Goal: Task Accomplishment & Management: Manage account settings

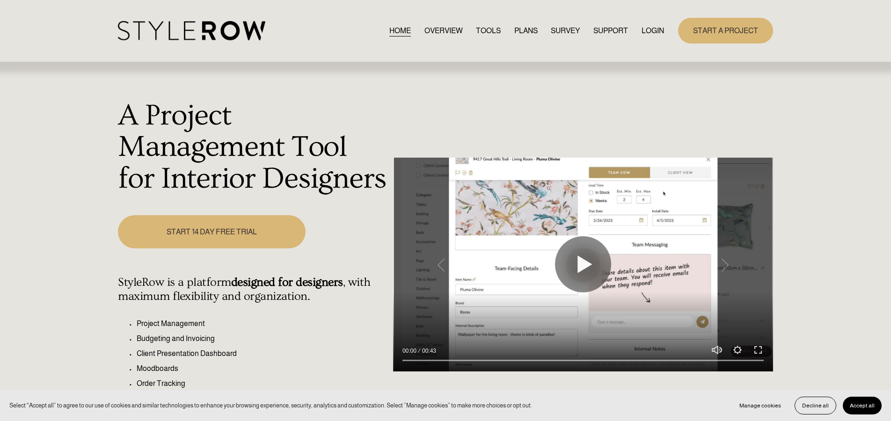
click at [652, 29] on link "LOGIN" at bounding box center [652, 30] width 22 height 13
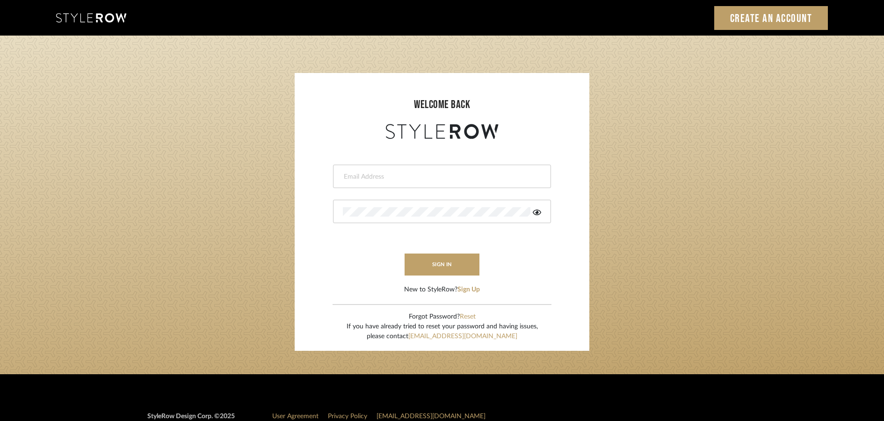
type input "james@mauldindesigns.com"
click at [447, 268] on button "sign in" at bounding box center [442, 265] width 75 height 22
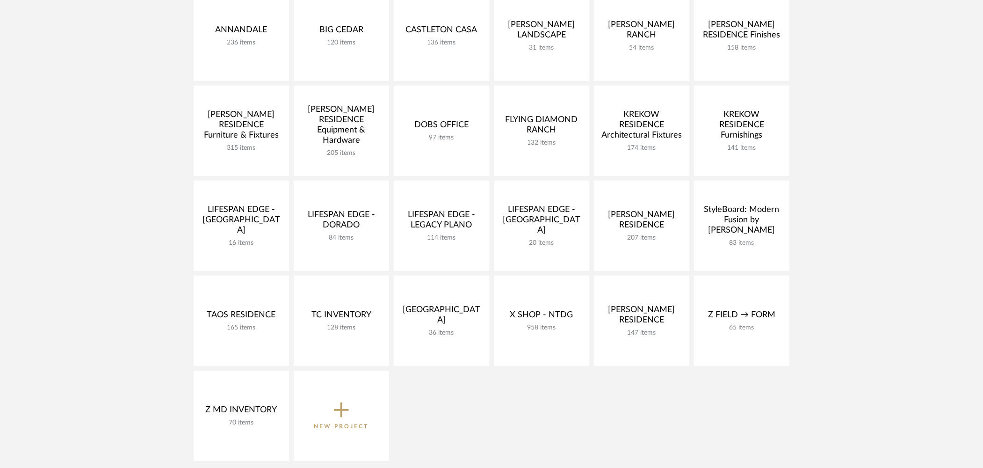
scroll to position [254, 0]
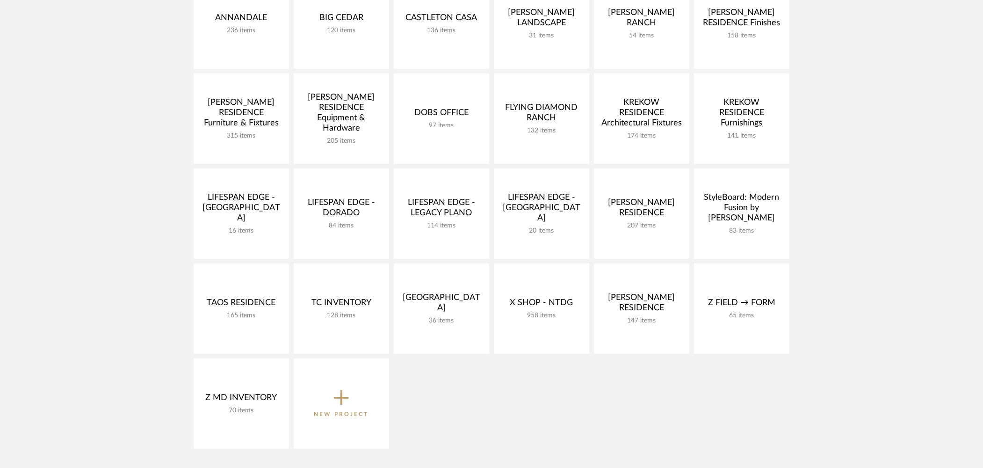
click at [349, 399] on span "New Project" at bounding box center [341, 403] width 55 height 31
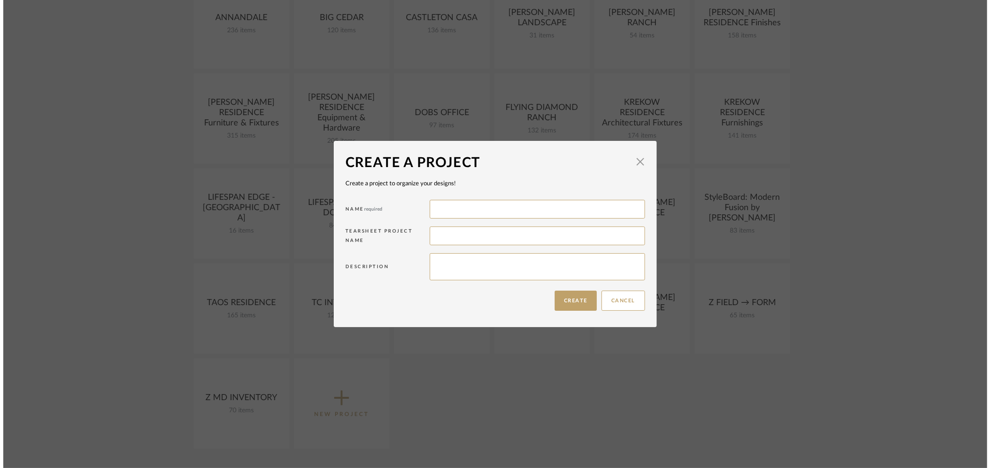
scroll to position [0, 0]
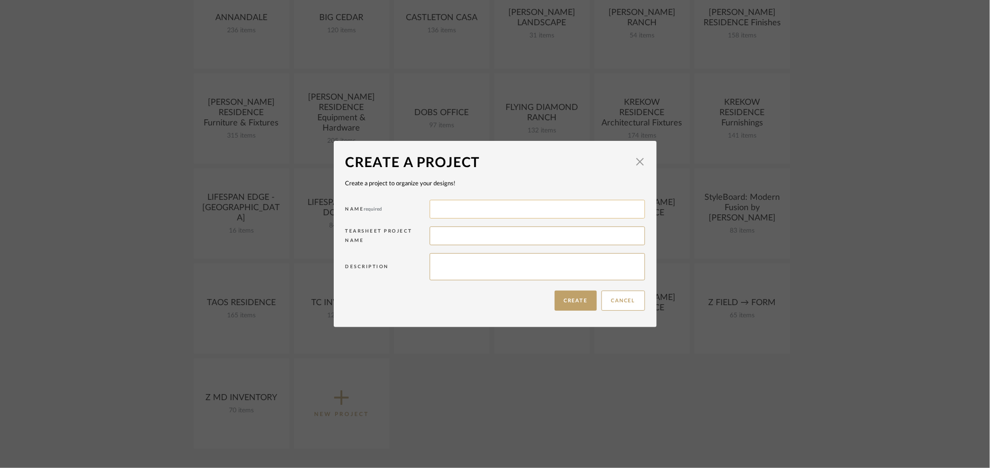
click at [460, 211] on input at bounding box center [536, 209] width 215 height 19
type input "Machkovech Residence"
click at [443, 235] on input at bounding box center [536, 235] width 215 height 19
click at [564, 301] on button "Create" at bounding box center [575, 301] width 42 height 20
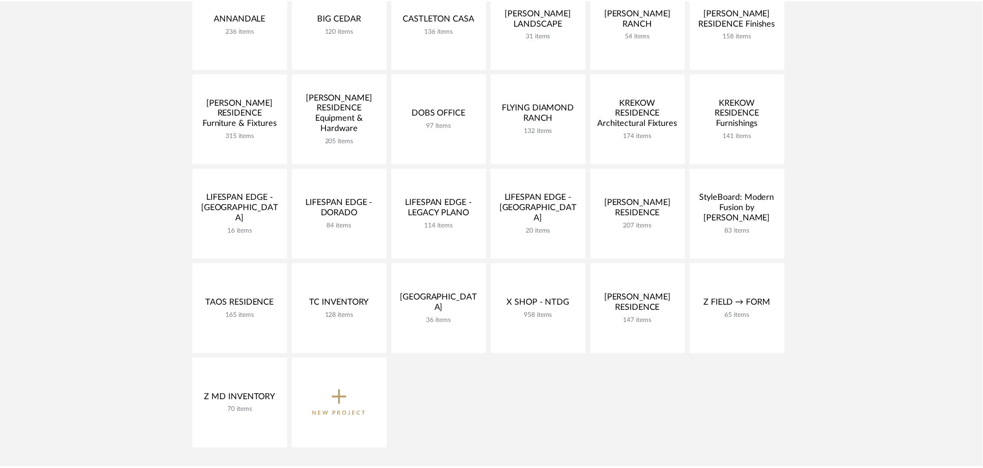
scroll to position [254, 0]
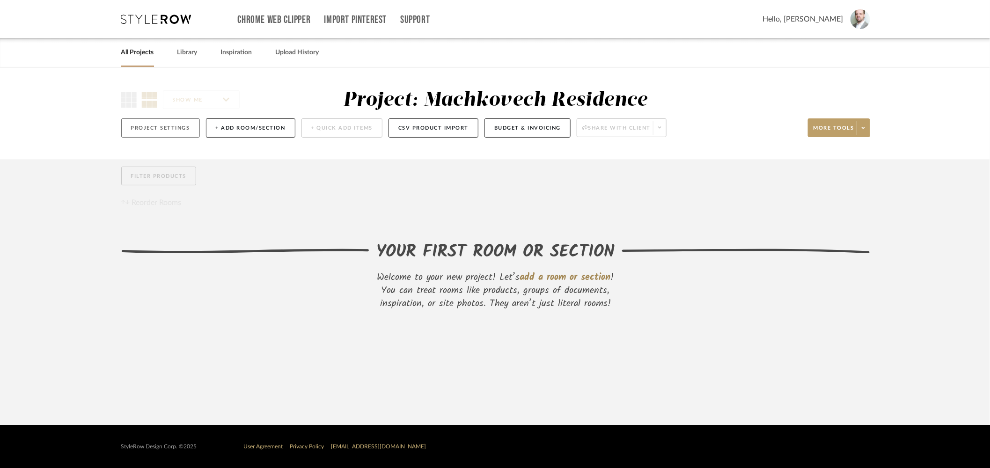
click at [179, 131] on button "Project Settings" at bounding box center [160, 127] width 79 height 19
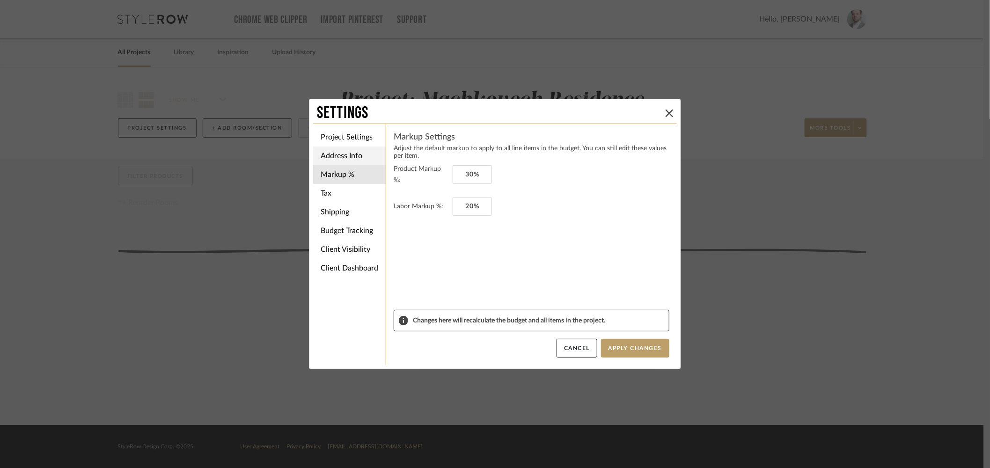
click at [338, 155] on li "Address Info" at bounding box center [349, 155] width 73 height 19
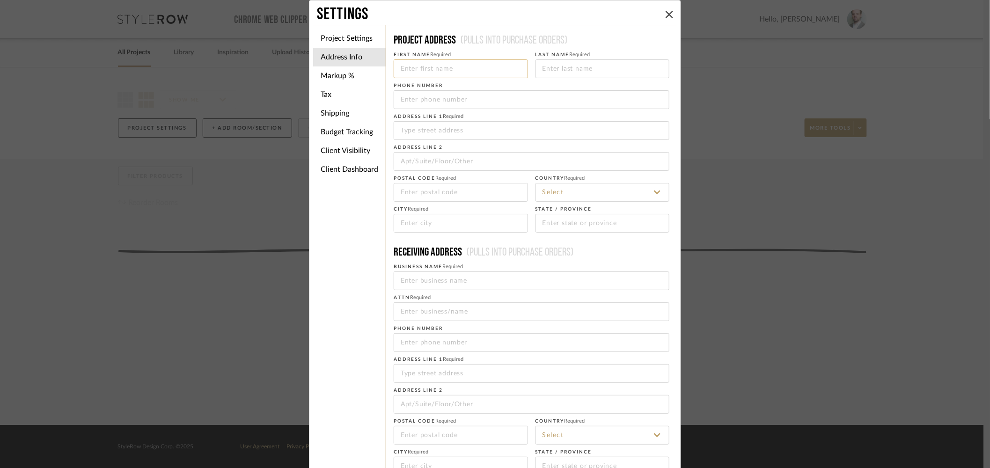
click at [422, 67] on input at bounding box center [460, 68] width 134 height 19
type input "Coral"
type input "McMinn"
type input "817-526-1405"
click at [429, 131] on input at bounding box center [531, 130] width 276 height 19
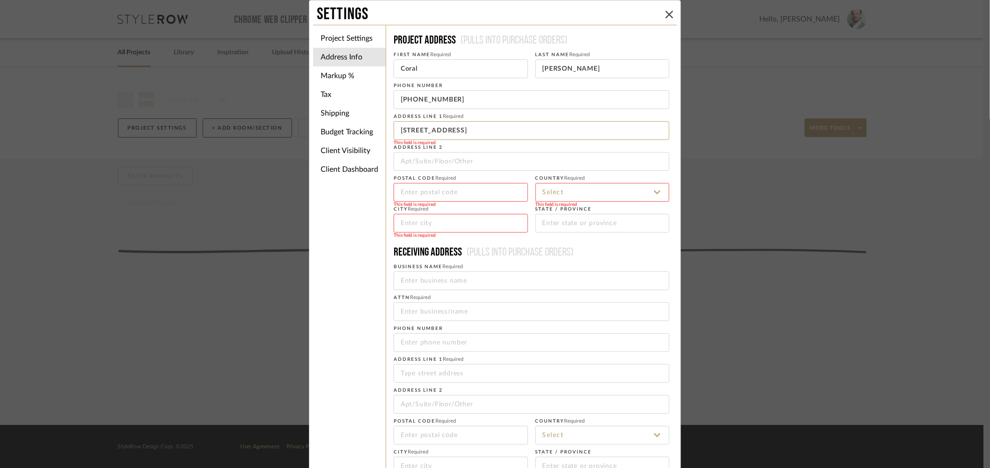
type input "4617 Arcady Ave"
type input "75209"
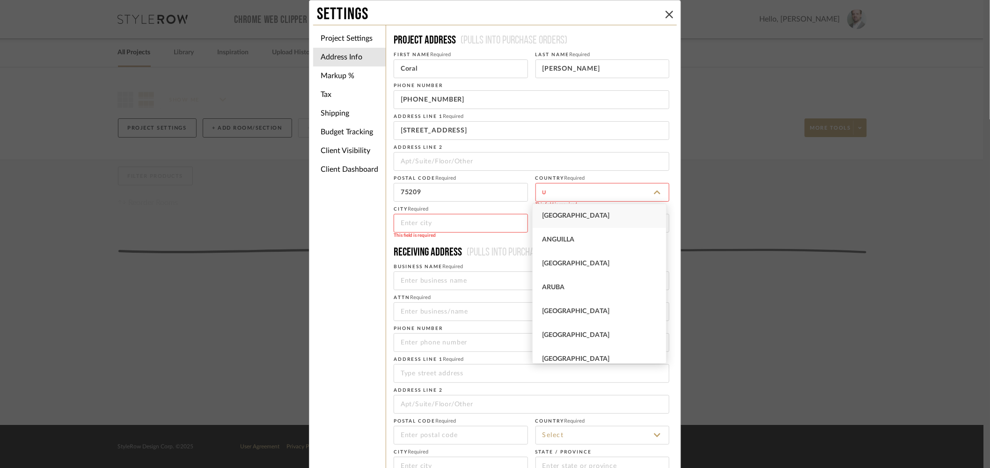
click at [612, 216] on div "United States" at bounding box center [598, 216] width 133 height 24
type input "United States"
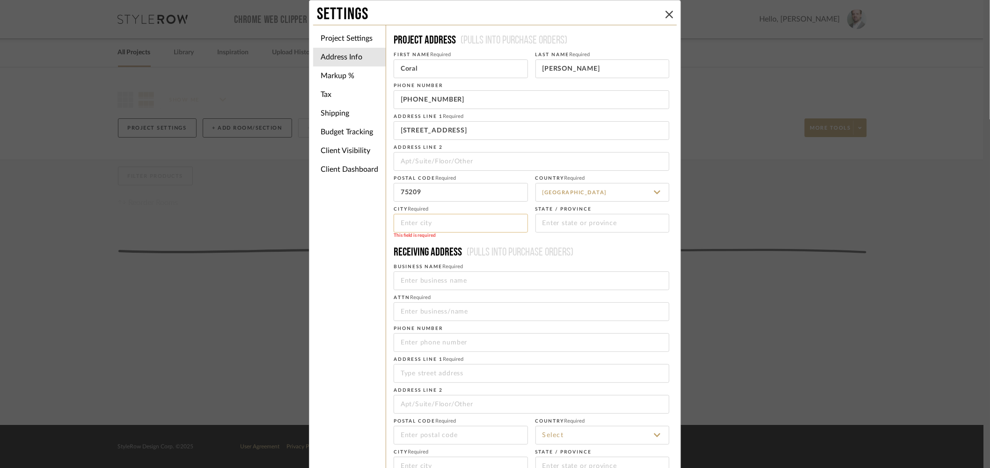
click at [467, 231] on input at bounding box center [460, 223] width 134 height 19
type input "Dallas"
type input "Texas"
type input "Mauldin Designs"
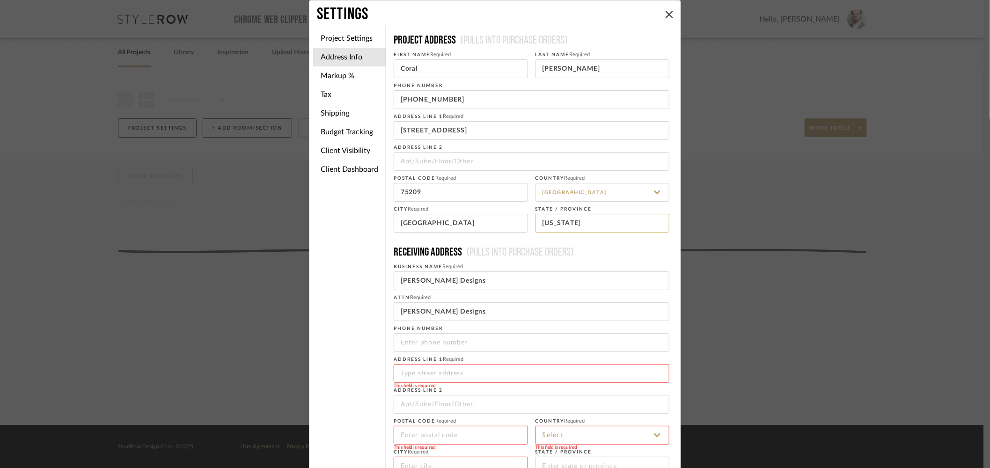
type input "Dallas"
click at [588, 225] on input "Texas" at bounding box center [602, 223] width 134 height 19
type input "Texas"
click at [431, 226] on input "Dallas" at bounding box center [460, 223] width 134 height 19
click at [617, 259] on h4 "Receiving address (Pulls into purchase orders)" at bounding box center [531, 252] width 276 height 15
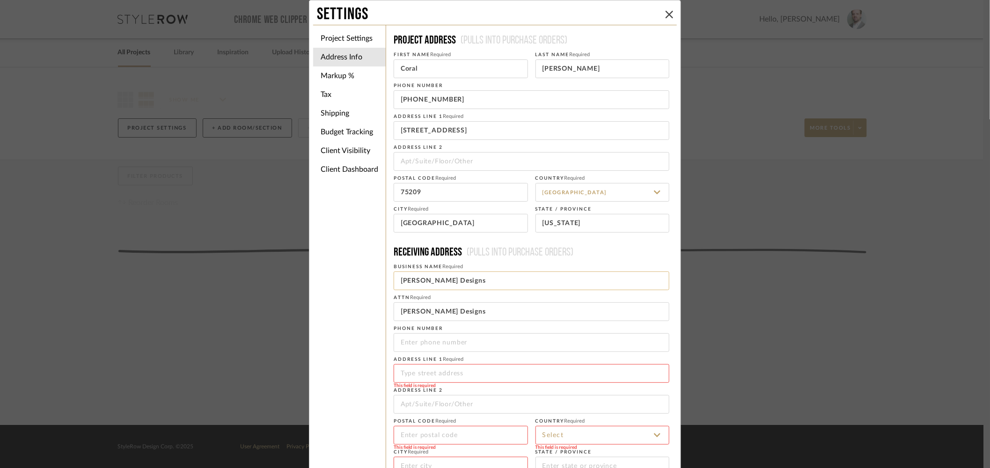
click at [525, 282] on input "Mauldin Designs" at bounding box center [531, 280] width 276 height 19
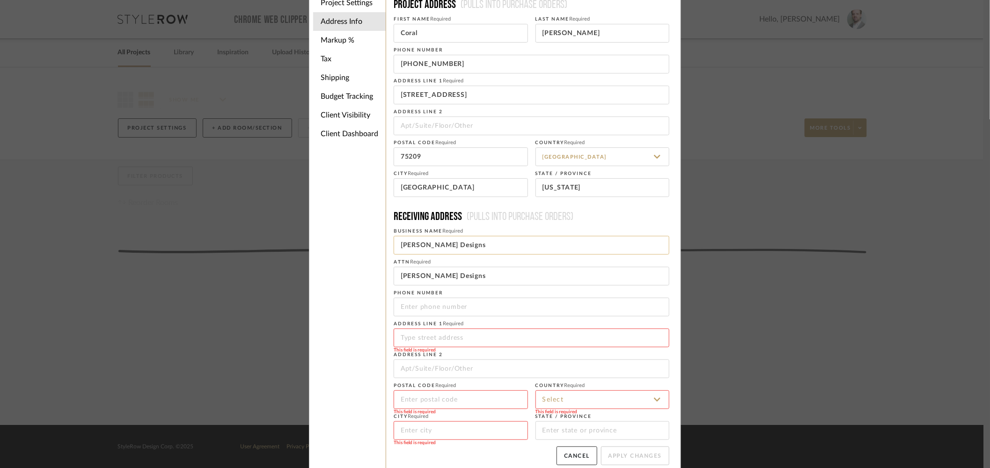
scroll to position [44, 0]
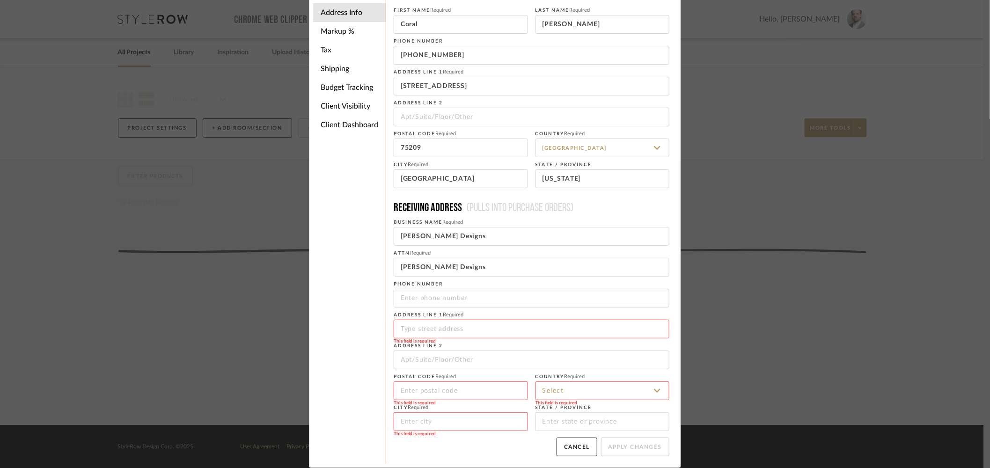
click at [510, 218] on fieldset "Business Name Required Mauldin Designs" at bounding box center [531, 231] width 276 height 30
click at [459, 269] on input "Mauldin Designs" at bounding box center [531, 267] width 276 height 19
click at [526, 262] on input "Mauldin Designs" at bounding box center [531, 267] width 276 height 19
type input "Mauldin Designs / Machkovech"
type input "214-261-1000"
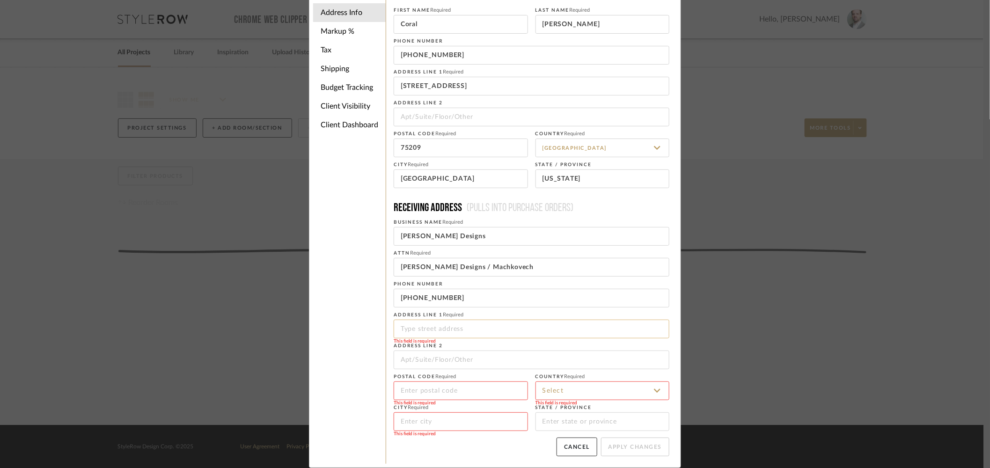
click at [402, 331] on input at bounding box center [531, 329] width 276 height 19
click at [458, 237] on input "Mauldin Designs" at bounding box center [531, 236] width 276 height 19
type input "Delivery Limited"
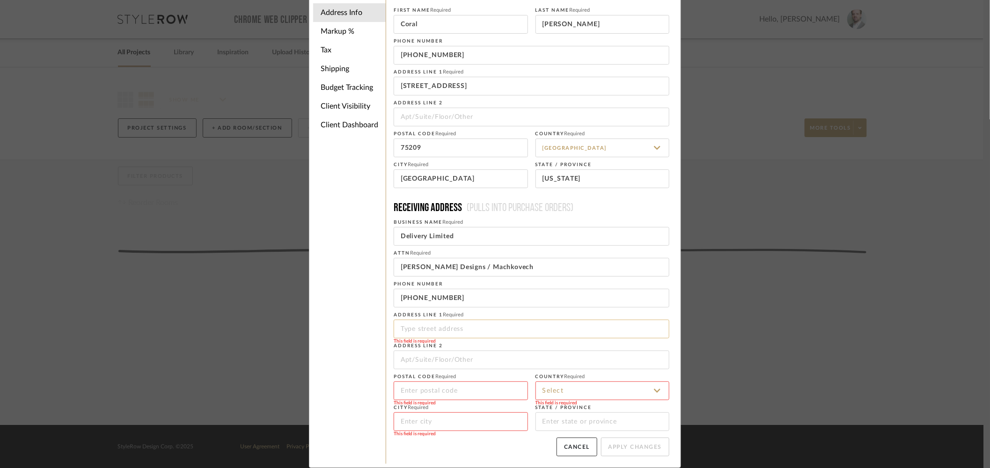
click at [449, 332] on input at bounding box center [531, 329] width 276 height 19
type input "8220 Ambassador Row"
type input "75247"
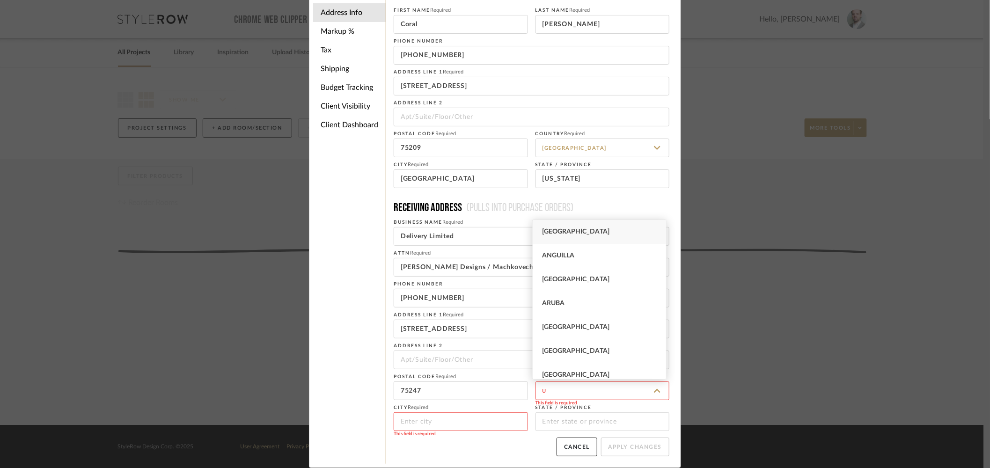
click at [569, 238] on div "United States" at bounding box center [598, 232] width 133 height 24
type input "United States"
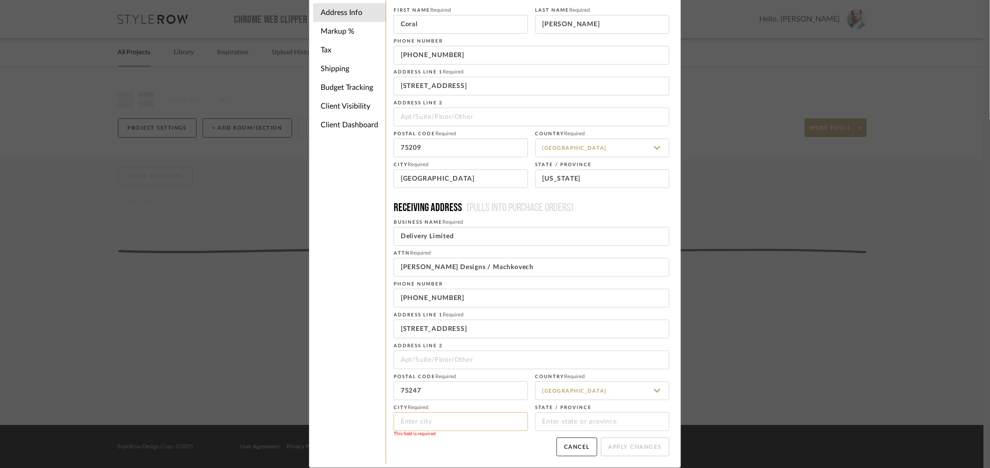
click at [433, 420] on input at bounding box center [460, 421] width 134 height 19
type input "Dallas"
type input "Texas"
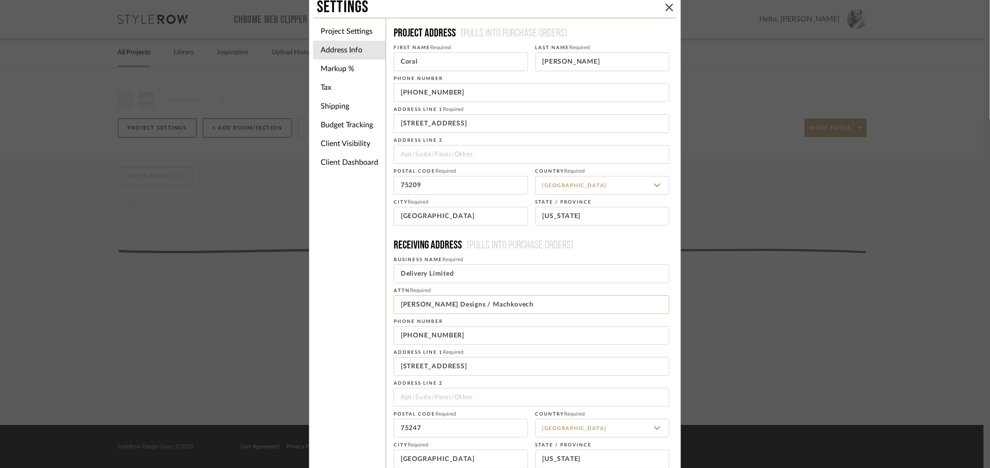
scroll to position [6, 0]
click at [395, 306] on input "Mauldin Designs / Machkovech" at bounding box center [531, 306] width 276 height 19
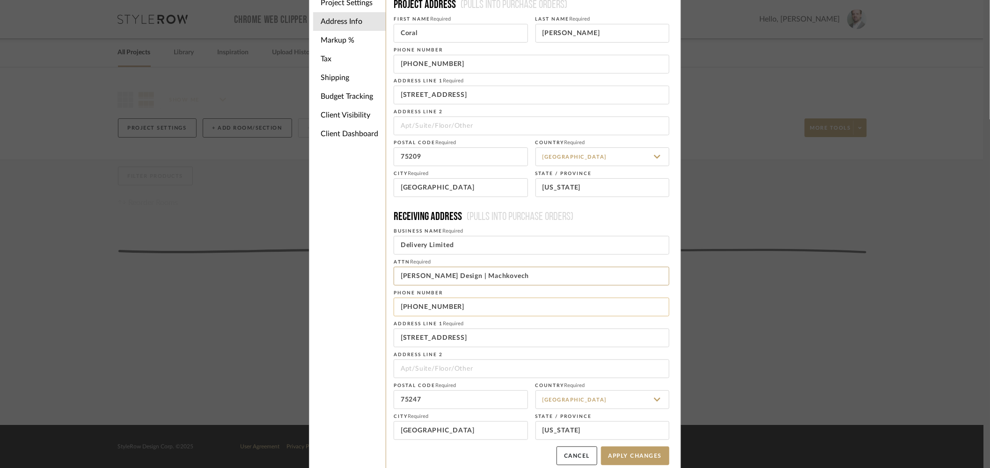
scroll to position [44, 0]
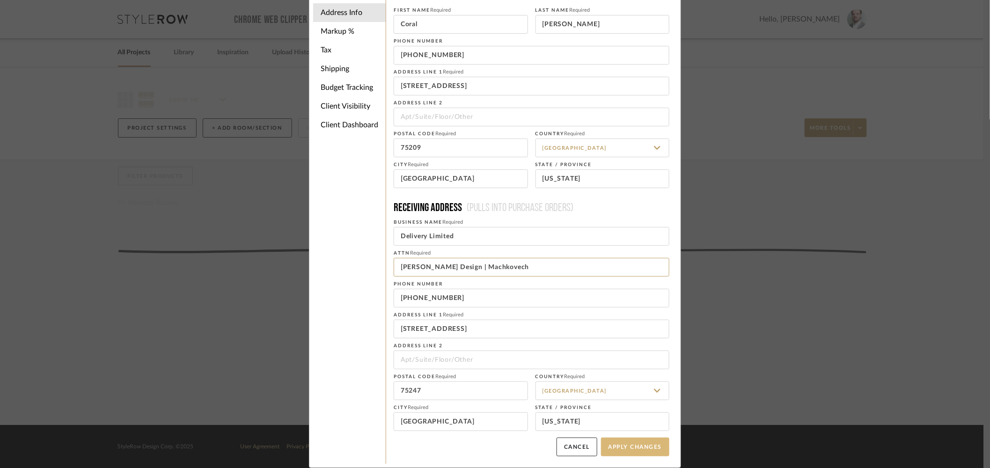
type input "Jen Mauldin Design | Machkovech"
click at [624, 447] on button "Apply Changes" at bounding box center [635, 446] width 68 height 19
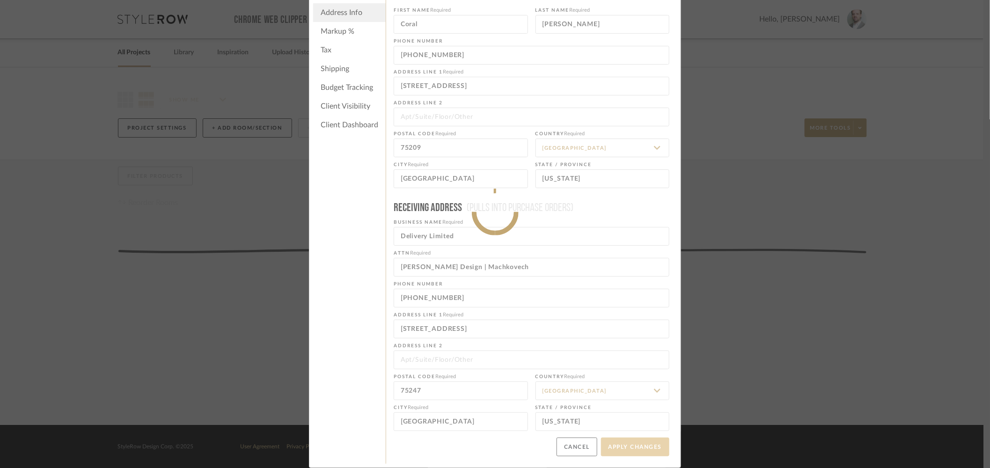
type input "+8175261405"
type input "+2142611000"
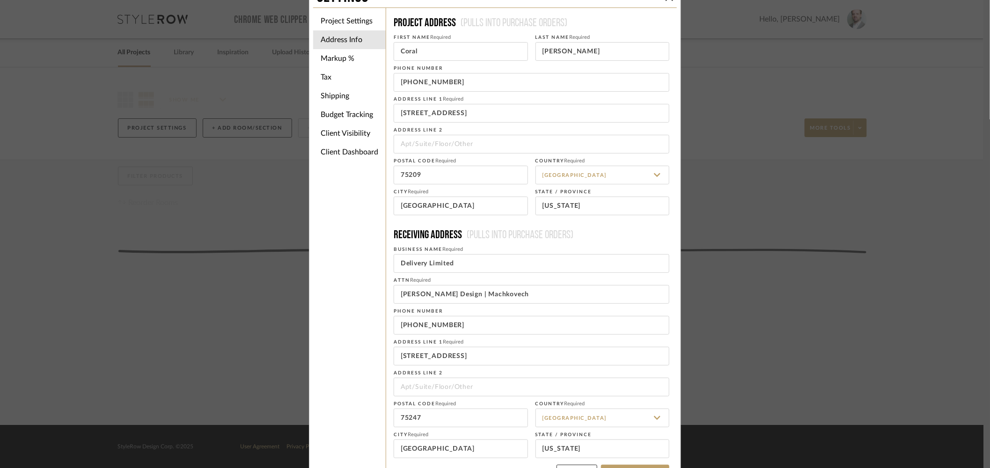
scroll to position [0, 0]
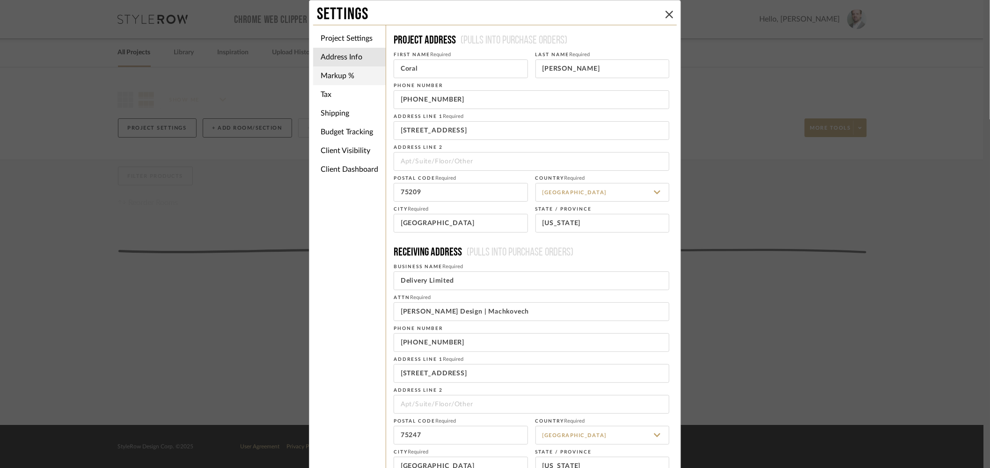
click at [329, 75] on li "Markup %" at bounding box center [349, 75] width 73 height 19
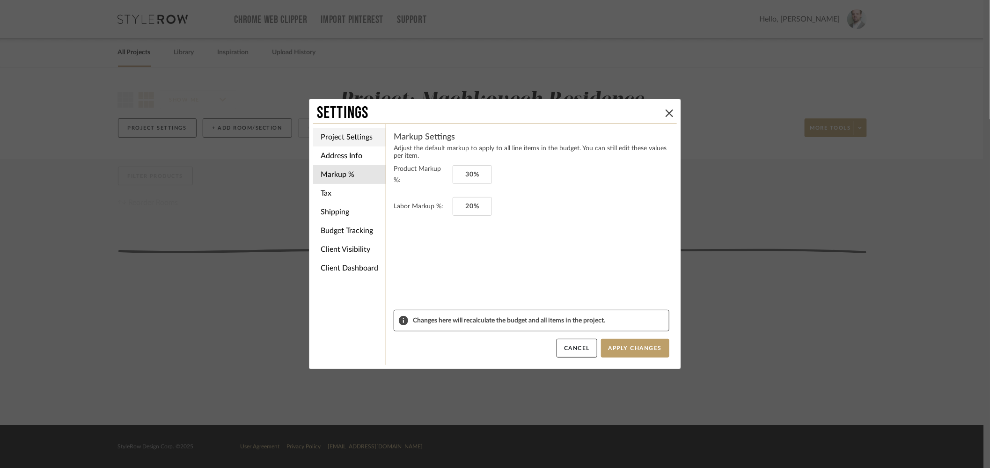
click at [343, 140] on li "Project Settings" at bounding box center [349, 137] width 73 height 19
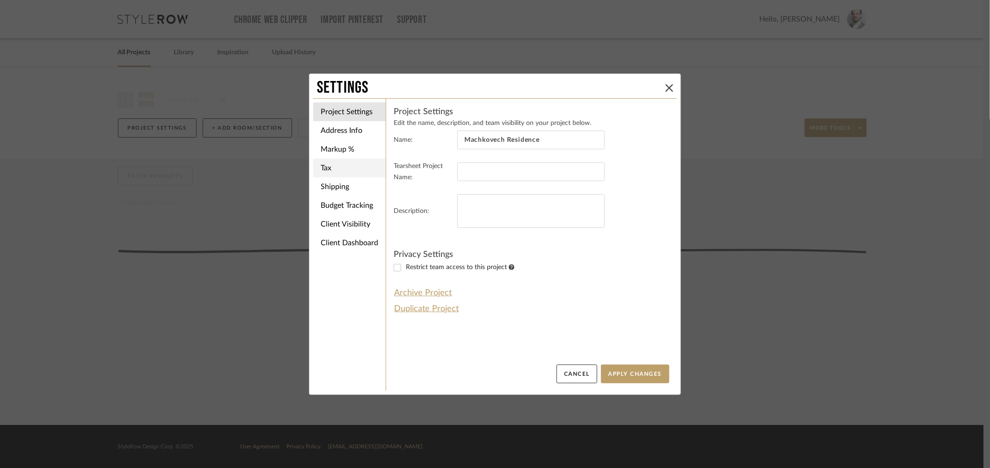
click at [339, 173] on li "Tax" at bounding box center [349, 168] width 73 height 19
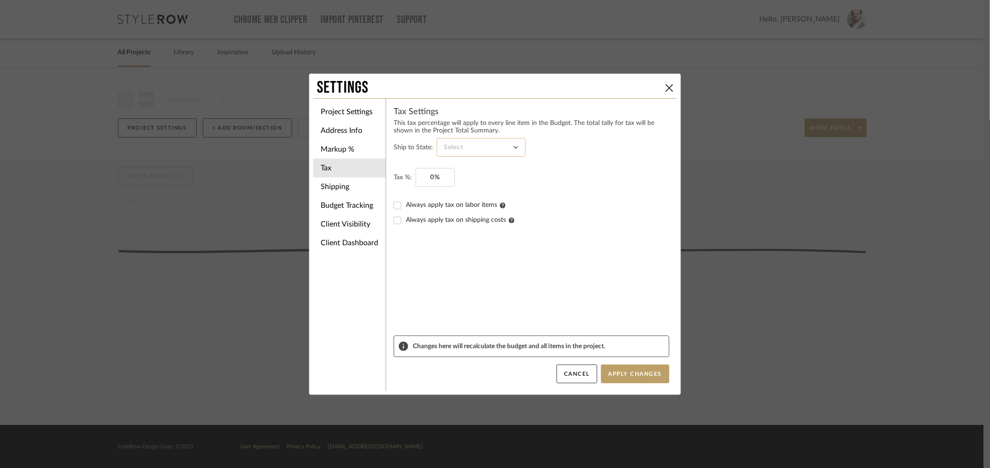
click at [473, 151] on input at bounding box center [481, 147] width 89 height 19
click at [470, 151] on input at bounding box center [481, 147] width 89 height 19
click at [480, 148] on input at bounding box center [481, 147] width 89 height 19
click at [463, 224] on span "Texas" at bounding box center [478, 227] width 71 height 8
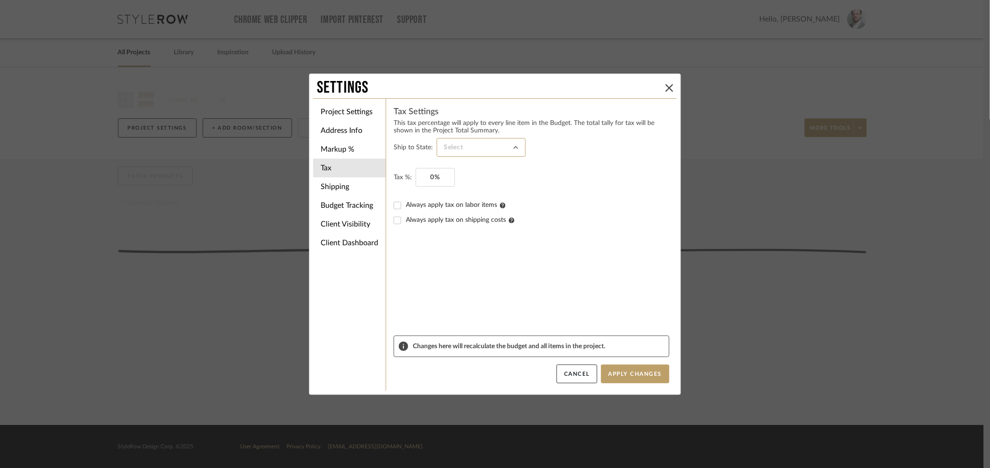
type input "Texas"
click at [422, 180] on input "0" at bounding box center [434, 177] width 39 height 19
type input "8.25%"
click at [391, 219] on input "Always apply tax on shipping costs" at bounding box center [397, 220] width 15 height 15
checkbox input "true"
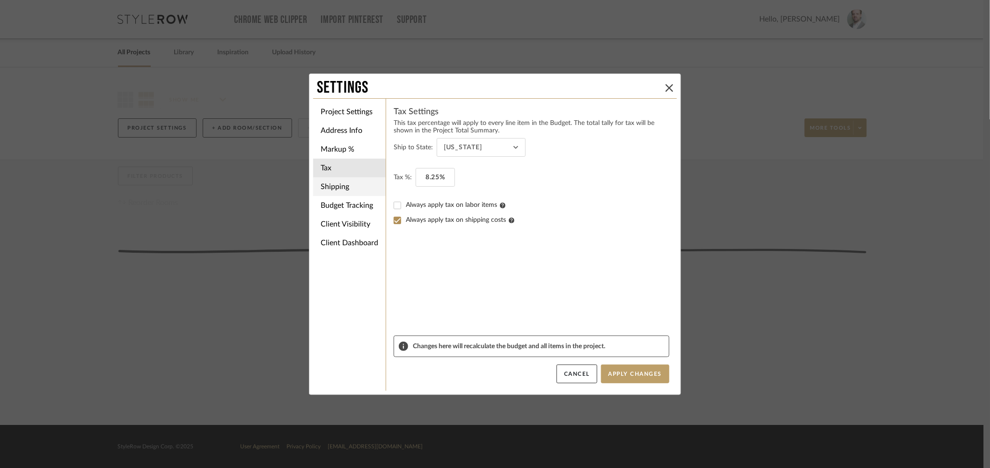
click at [348, 189] on li "Shipping" at bounding box center [349, 186] width 73 height 19
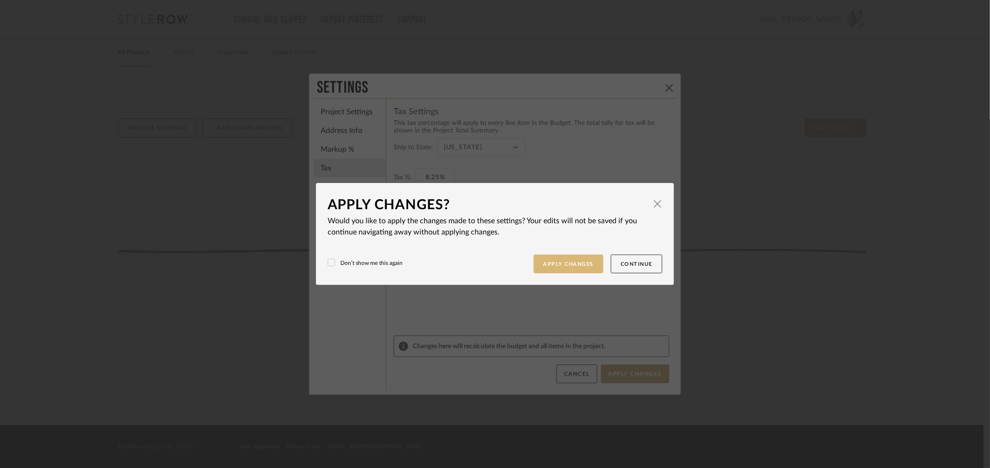
click at [555, 265] on button "Apply Changes" at bounding box center [568, 264] width 70 height 19
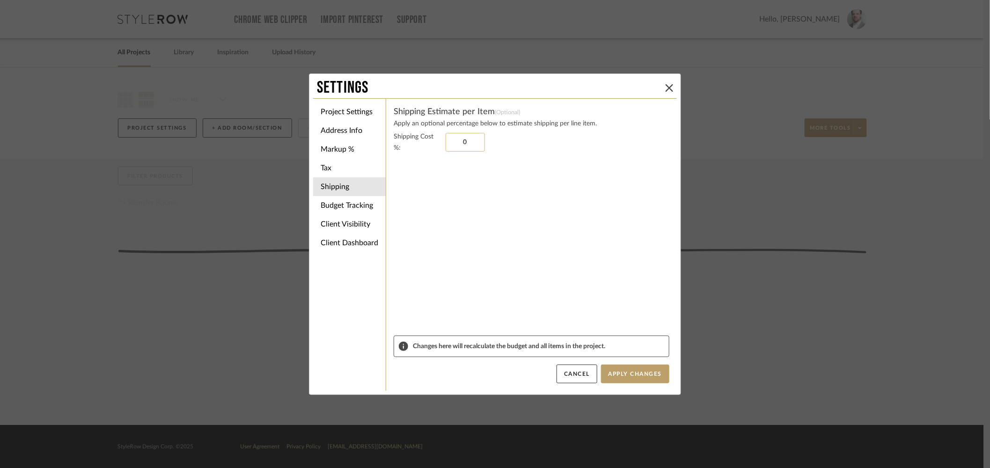
click at [458, 138] on input "0" at bounding box center [464, 142] width 39 height 19
type input "15%"
click at [623, 376] on button "Apply Changes" at bounding box center [635, 373] width 68 height 19
click at [358, 203] on li "Budget Tracking" at bounding box center [349, 205] width 73 height 19
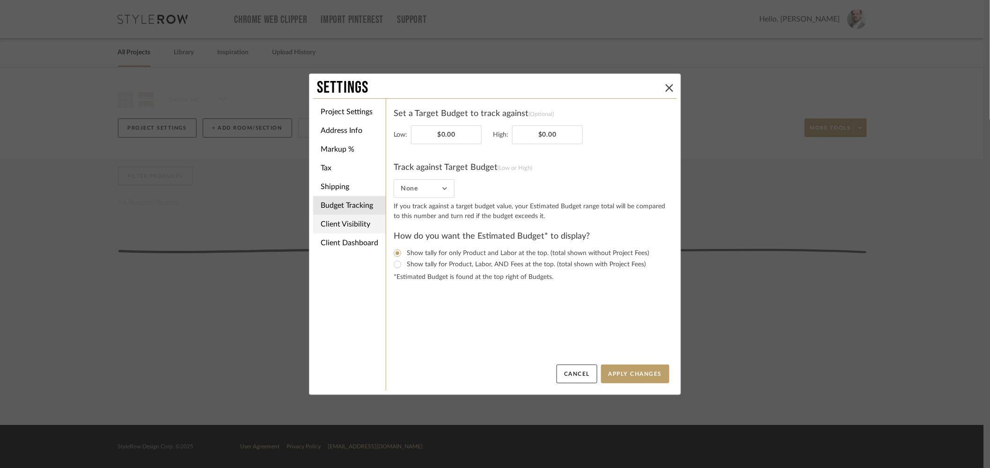
click at [353, 221] on li "Client Visibility" at bounding box center [349, 224] width 73 height 19
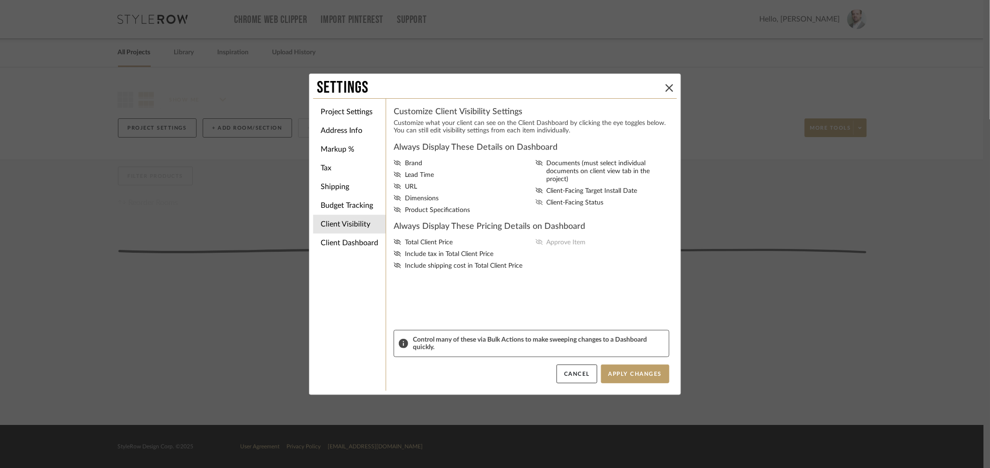
click at [537, 199] on icon at bounding box center [538, 202] width 7 height 6
click at [0, 0] on input "Client-Facing Status" at bounding box center [0, 0] width 0 height 0
click at [535, 188] on icon at bounding box center [538, 191] width 7 height 6
click at [0, 0] on input "Client-Facing Target Install Date" at bounding box center [0, 0] width 0 height 0
click at [393, 196] on icon at bounding box center [396, 198] width 7 height 6
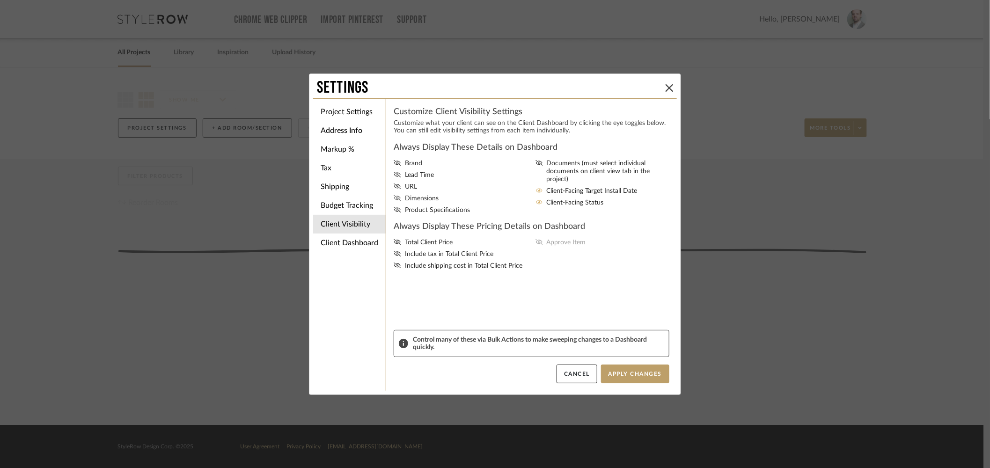
click at [0, 0] on input "Dimensions" at bounding box center [0, 0] width 0 height 0
click at [394, 253] on icon at bounding box center [396, 254] width 7 height 6
click at [0, 0] on input "Include tax in Total Client Price" at bounding box center [0, 0] width 0 height 0
click at [394, 263] on icon at bounding box center [396, 265] width 7 height 6
click at [0, 0] on input "Include shipping cost in Total Client Price" at bounding box center [0, 0] width 0 height 0
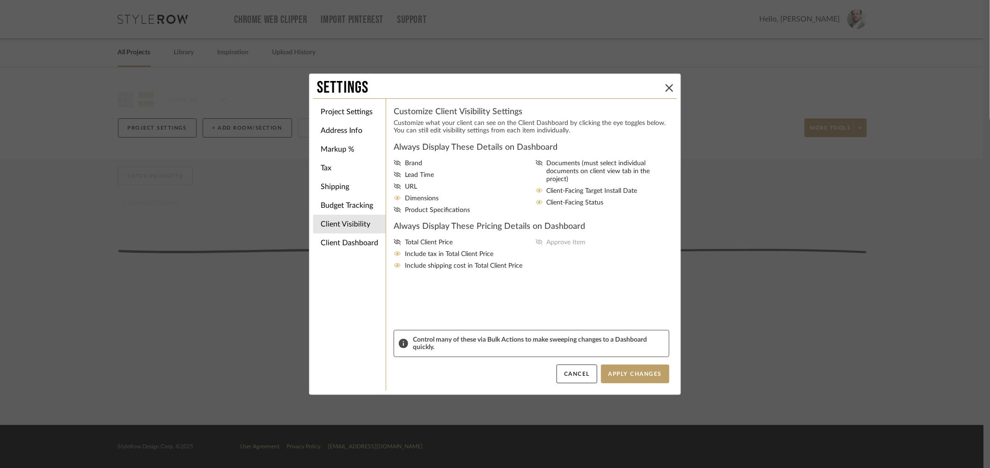
click at [386, 249] on div "Customize Client Visibility Settings Customize what your client can see on the …" at bounding box center [531, 245] width 291 height 292
click at [534, 243] on div "Total Client Price Include tax in Total Client Price Include shipping cost in T…" at bounding box center [531, 254] width 276 height 31
click at [399, 242] on label "Total Client Price" at bounding box center [462, 243] width 138 height 8
click at [0, 0] on input "Total Client Price" at bounding box center [0, 0] width 0 height 0
click at [537, 243] on icon at bounding box center [538, 242] width 7 height 6
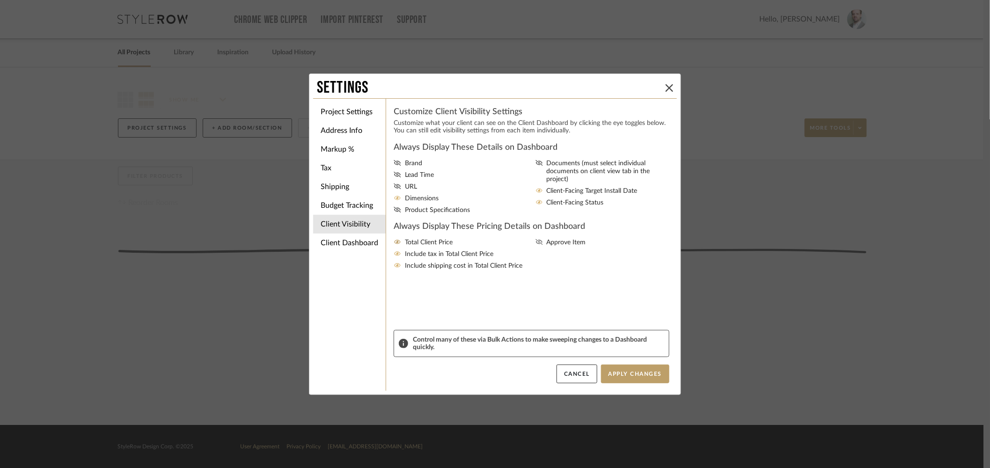
click at [0, 0] on input "Approve Item" at bounding box center [0, 0] width 0 height 0
click at [393, 211] on icon at bounding box center [396, 210] width 7 height 6
click at [0, 0] on input "Product Specifications" at bounding box center [0, 0] width 0 height 0
click at [645, 372] on button "Apply Changes" at bounding box center [635, 373] width 68 height 19
click at [373, 246] on li "Client Dashboard" at bounding box center [349, 242] width 73 height 19
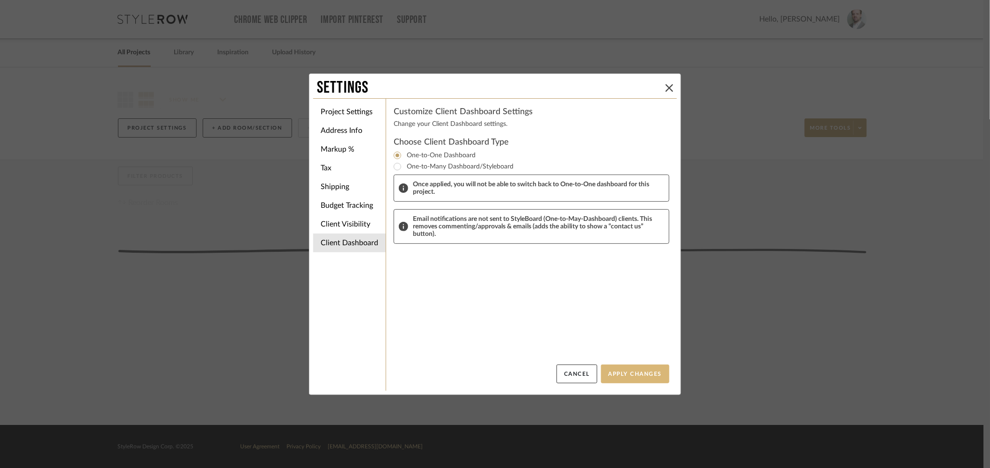
click at [629, 373] on button "Apply Changes" at bounding box center [635, 373] width 68 height 19
click at [665, 85] on icon at bounding box center [668, 87] width 7 height 7
